Goal: Task Accomplishment & Management: Manage account settings

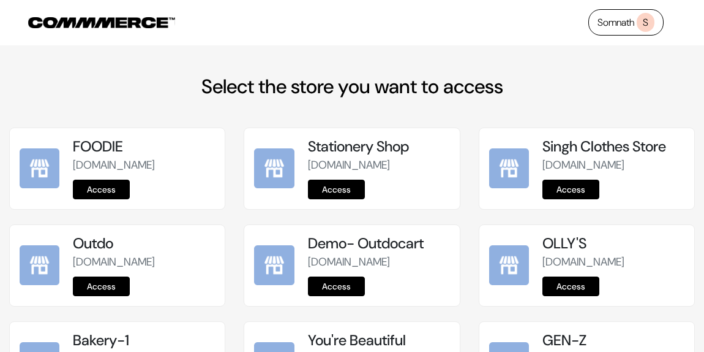
click at [617, 24] on link "Somnath S" at bounding box center [626, 22] width 75 height 26
click at [641, 21] on span "S" at bounding box center [646, 22] width 18 height 19
click at [612, 21] on link "Somnath S" at bounding box center [626, 22] width 75 height 26
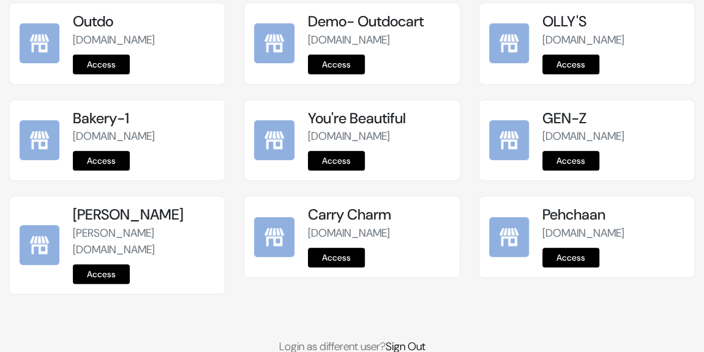
scroll to position [260, 0]
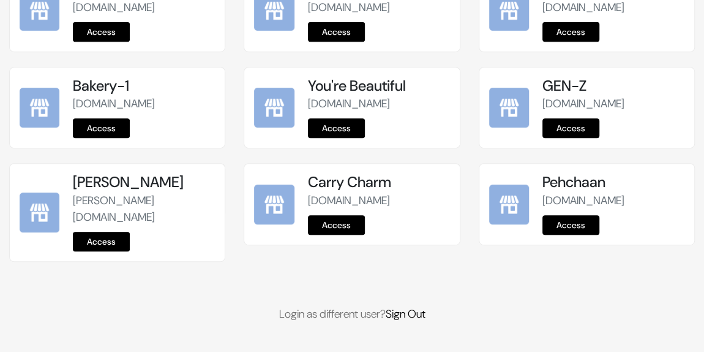
click at [565, 235] on link "Access" at bounding box center [571, 225] width 57 height 20
